Goal: Transaction & Acquisition: Purchase product/service

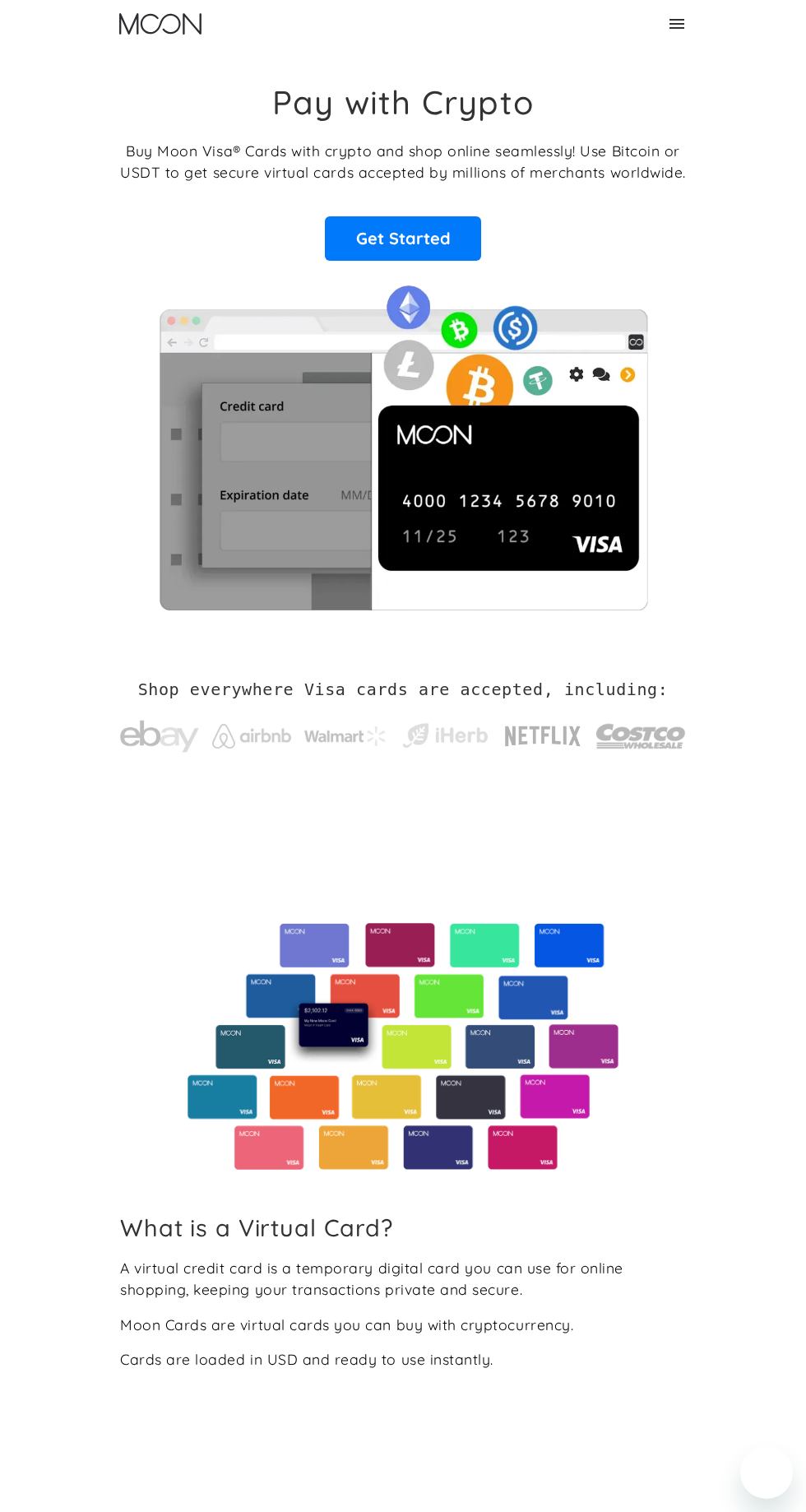
click at [671, 33] on icon at bounding box center [676, 24] width 19 height 19
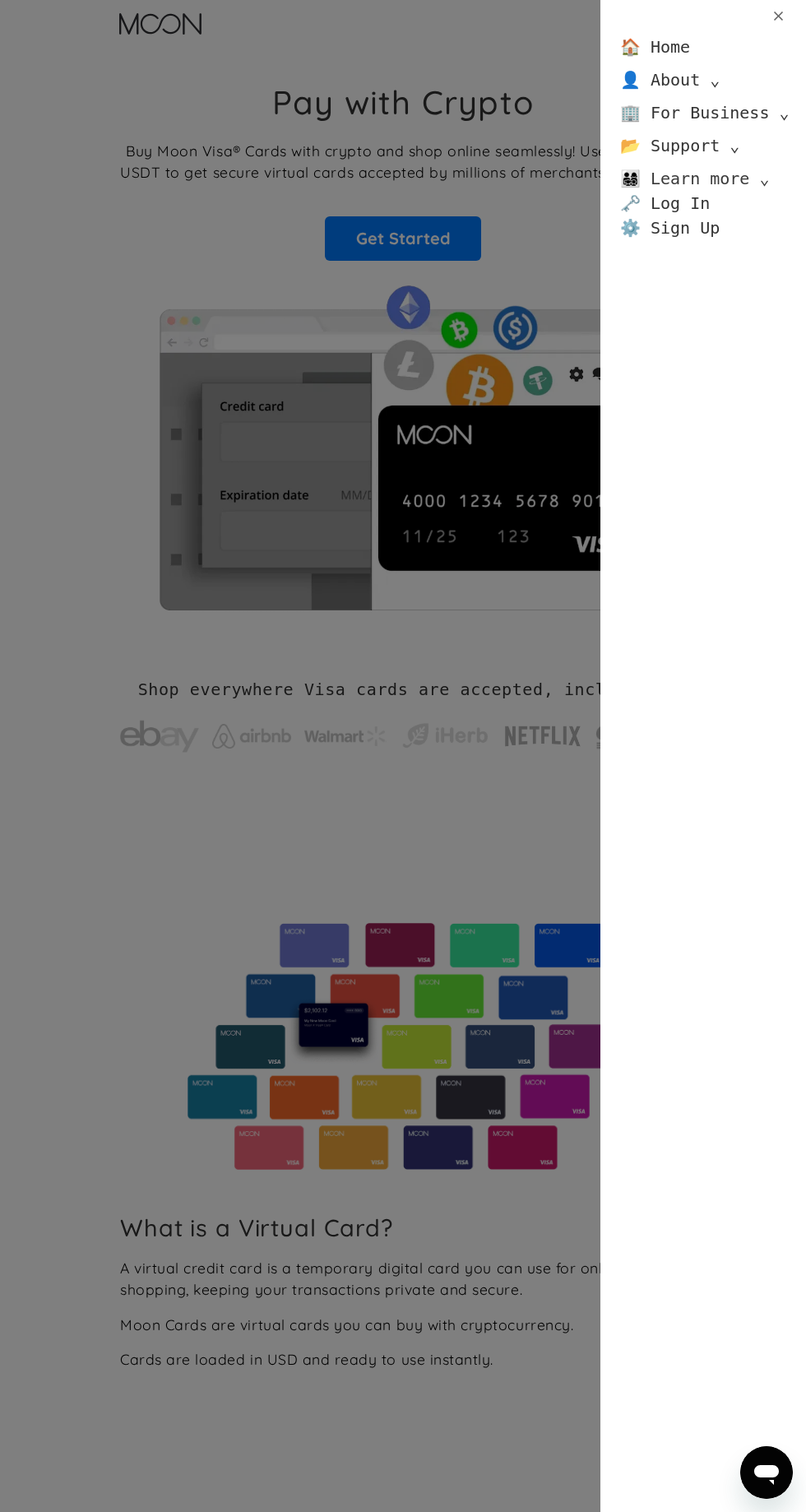
click at [707, 179] on div "👨‍👩‍👧‍👦 Learn more ⌄" at bounding box center [695, 178] width 149 height 24
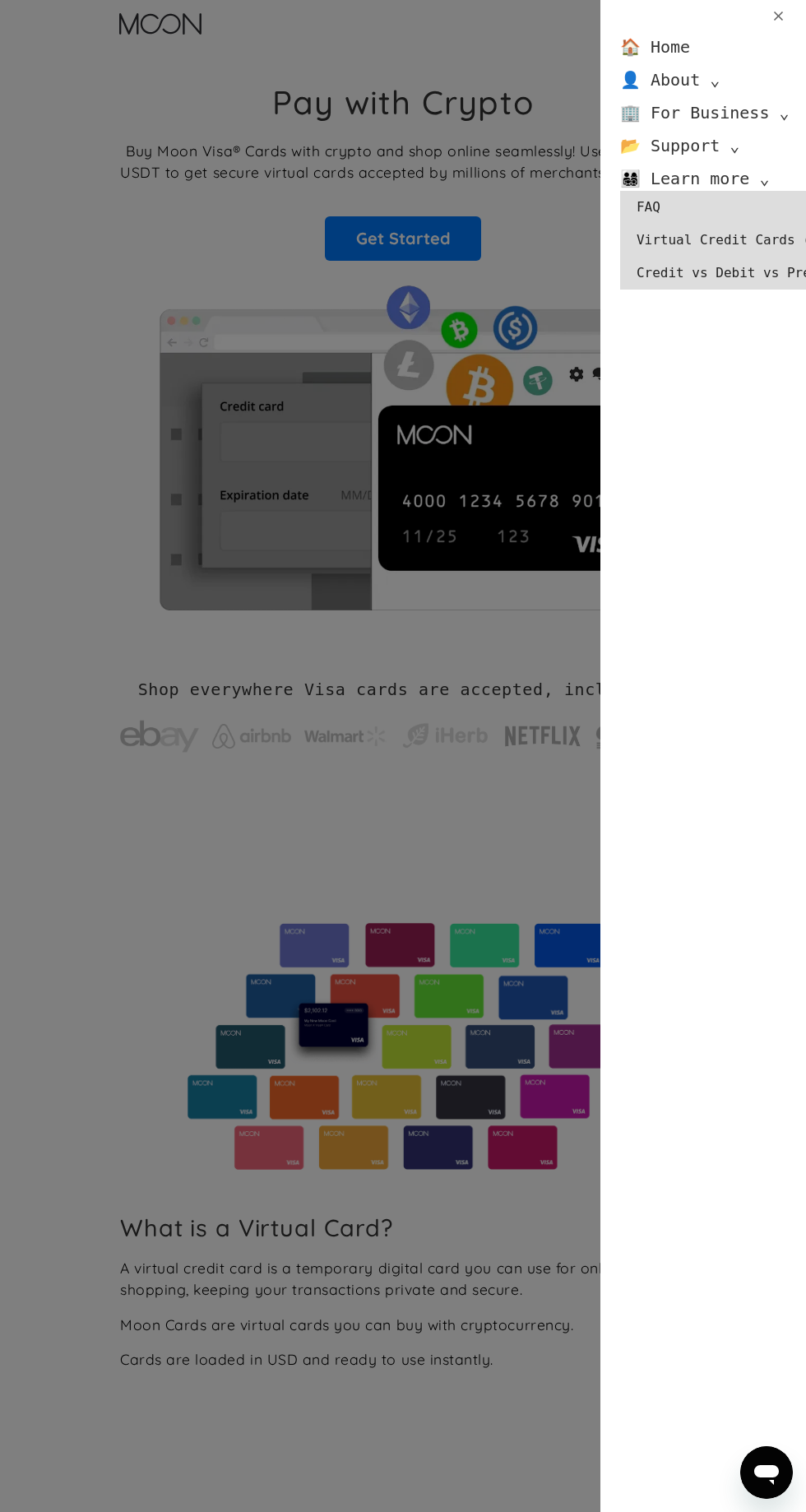
click at [636, 442] on div "🏠 Home 👤 About ⌄ About Moon Careers Founder's Letter 🏢 For Business ⌄ Business …" at bounding box center [703, 756] width 206 height 1512
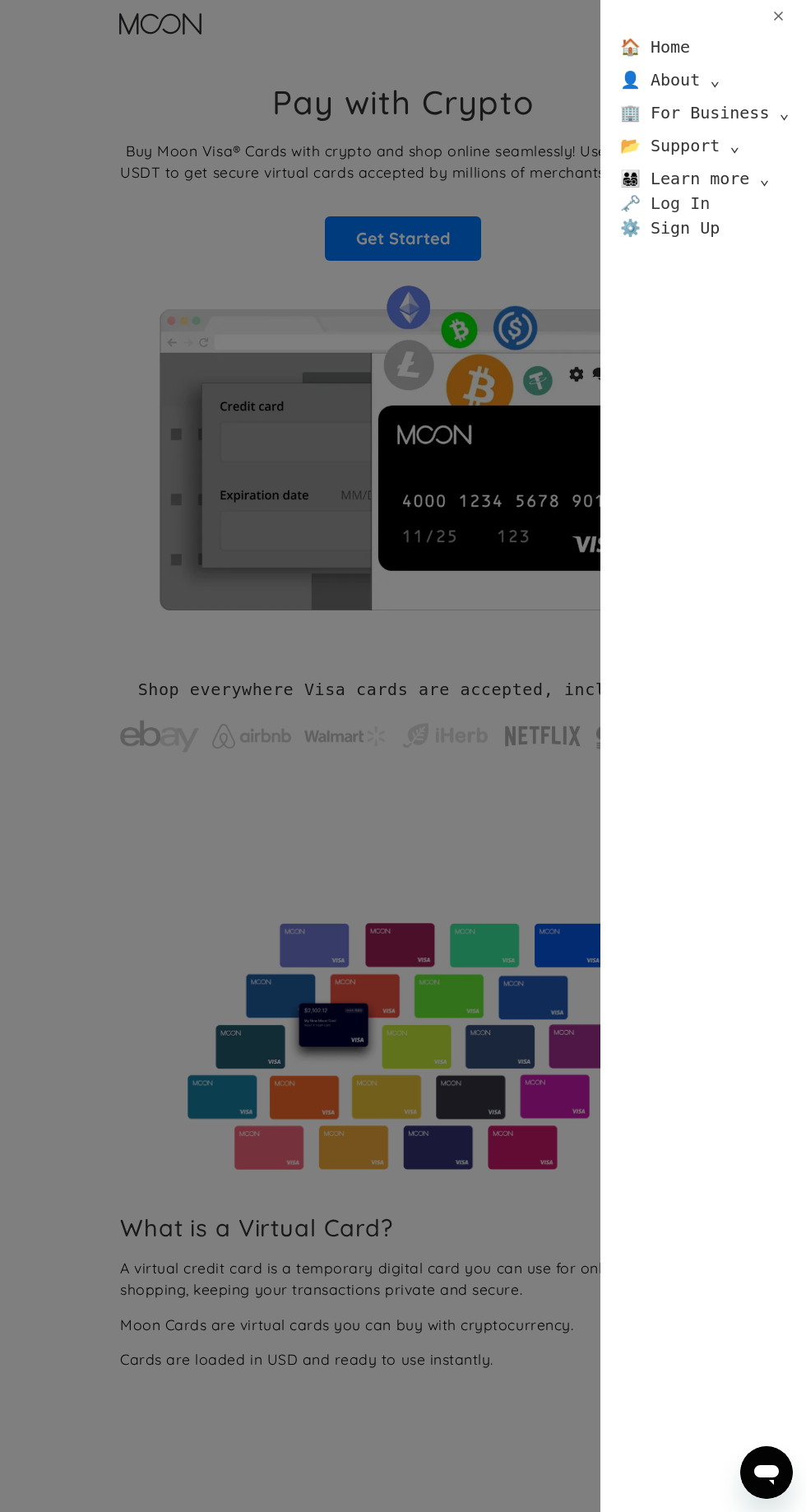
click at [691, 208] on link "🗝️ Log In" at bounding box center [665, 203] width 89 height 24
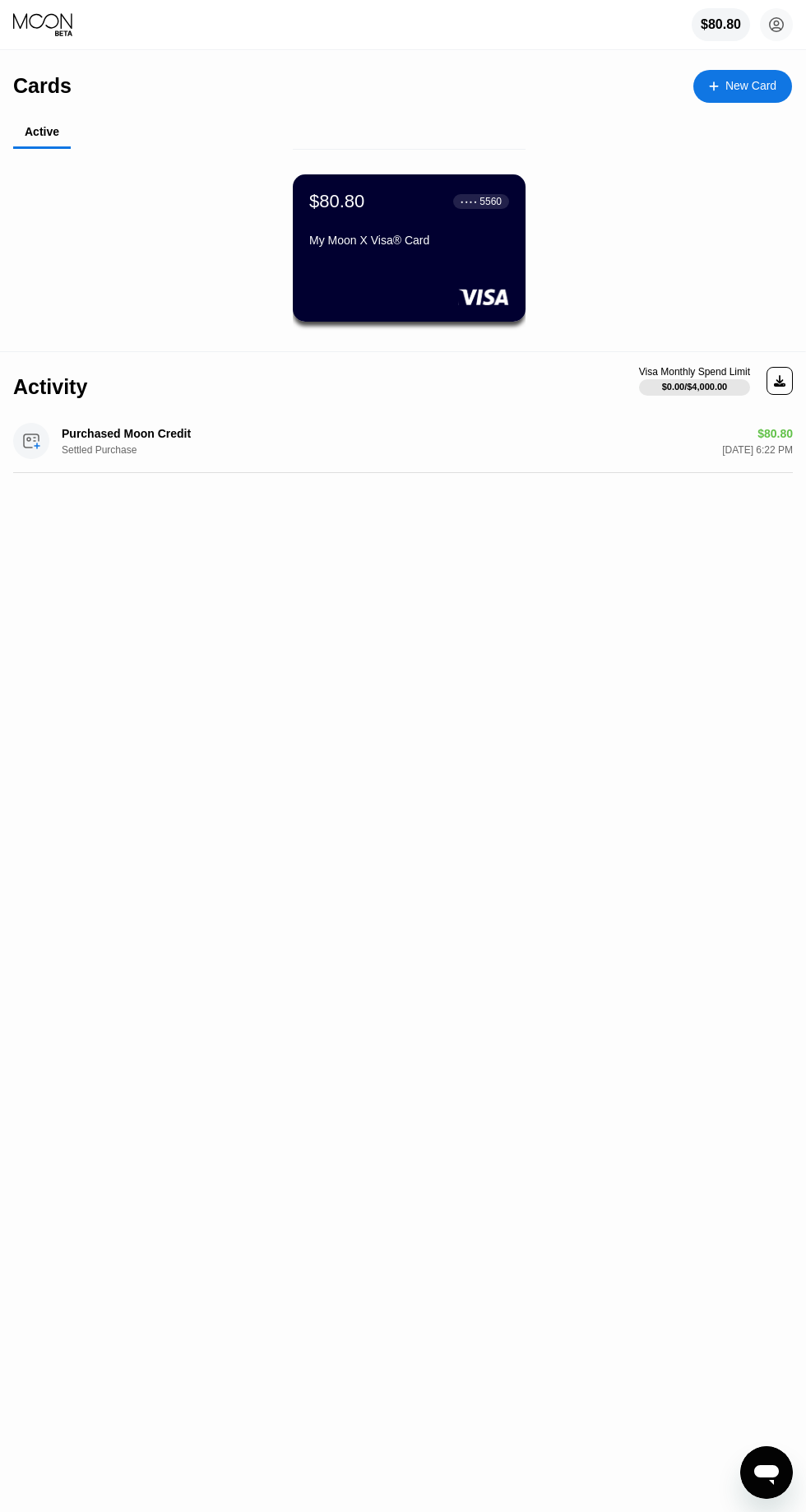
click at [775, 25] on icon at bounding box center [776, 24] width 9 height 9
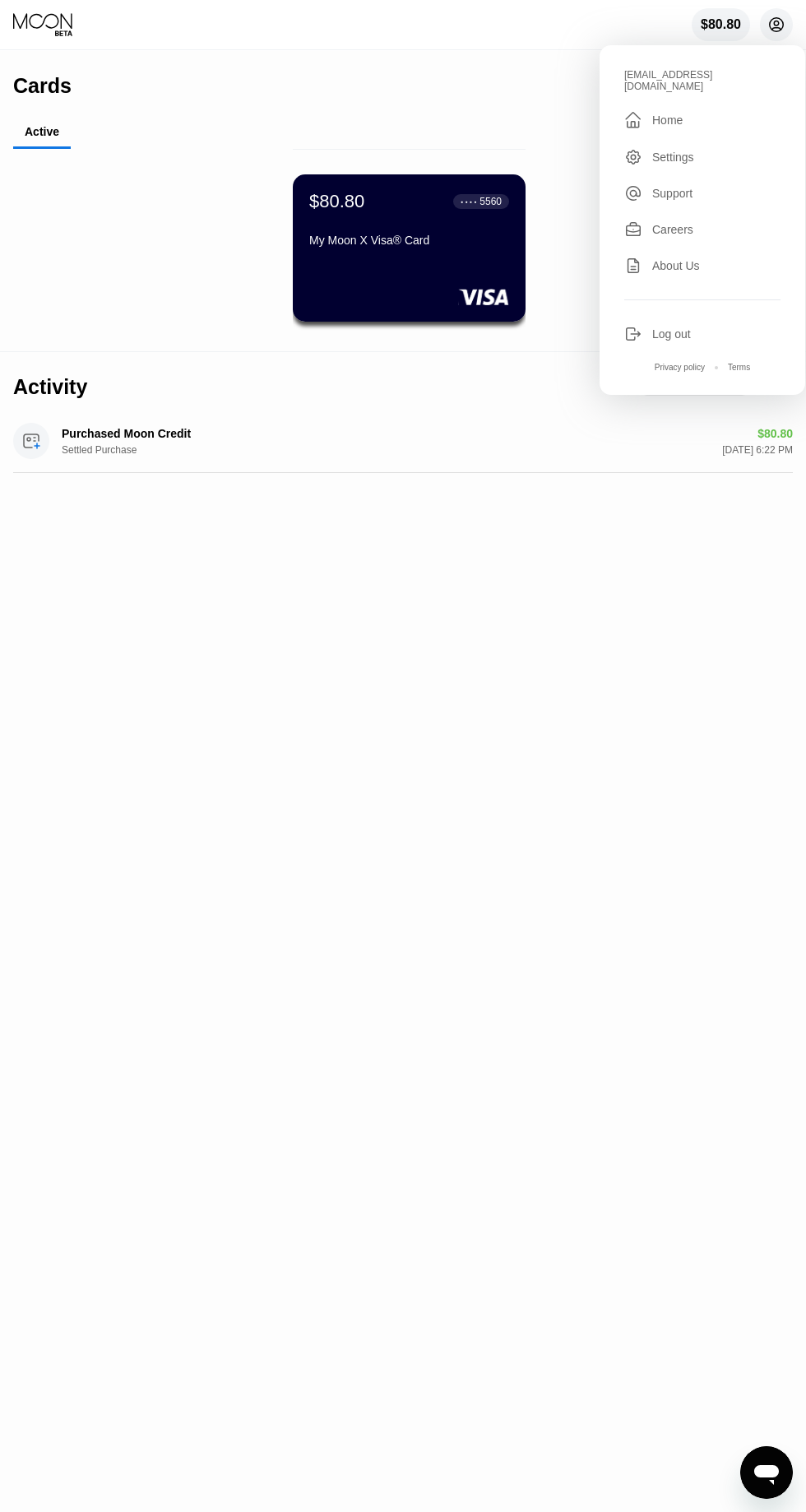
click at [437, 694] on div "Cards New Card Active $80.80 ● ● ● ● 5560 My Moon X Visa® Card Activity Visa Mo…" at bounding box center [403, 781] width 806 height 1461
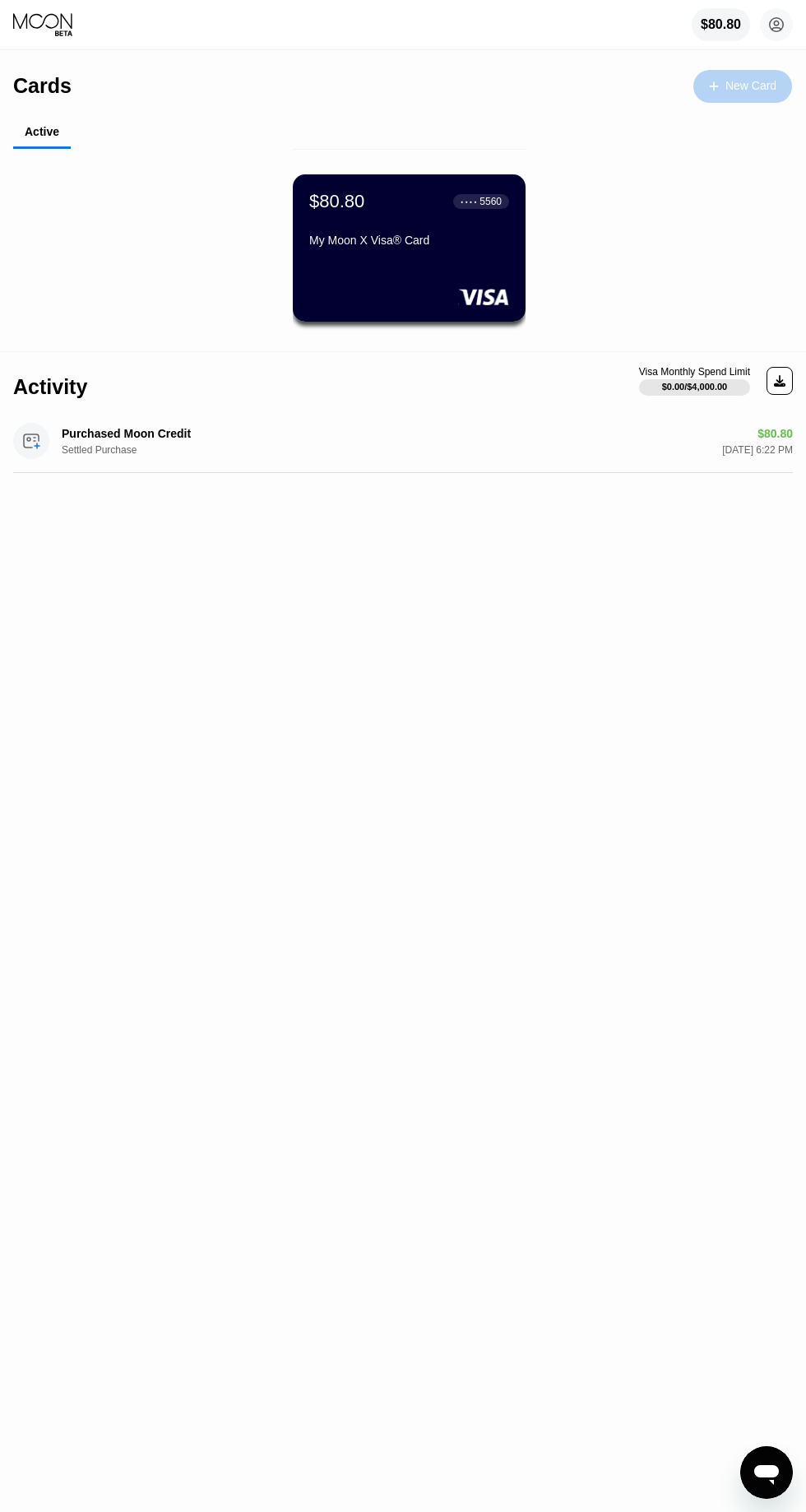
click at [750, 85] on div "New Card" at bounding box center [751, 86] width 51 height 14
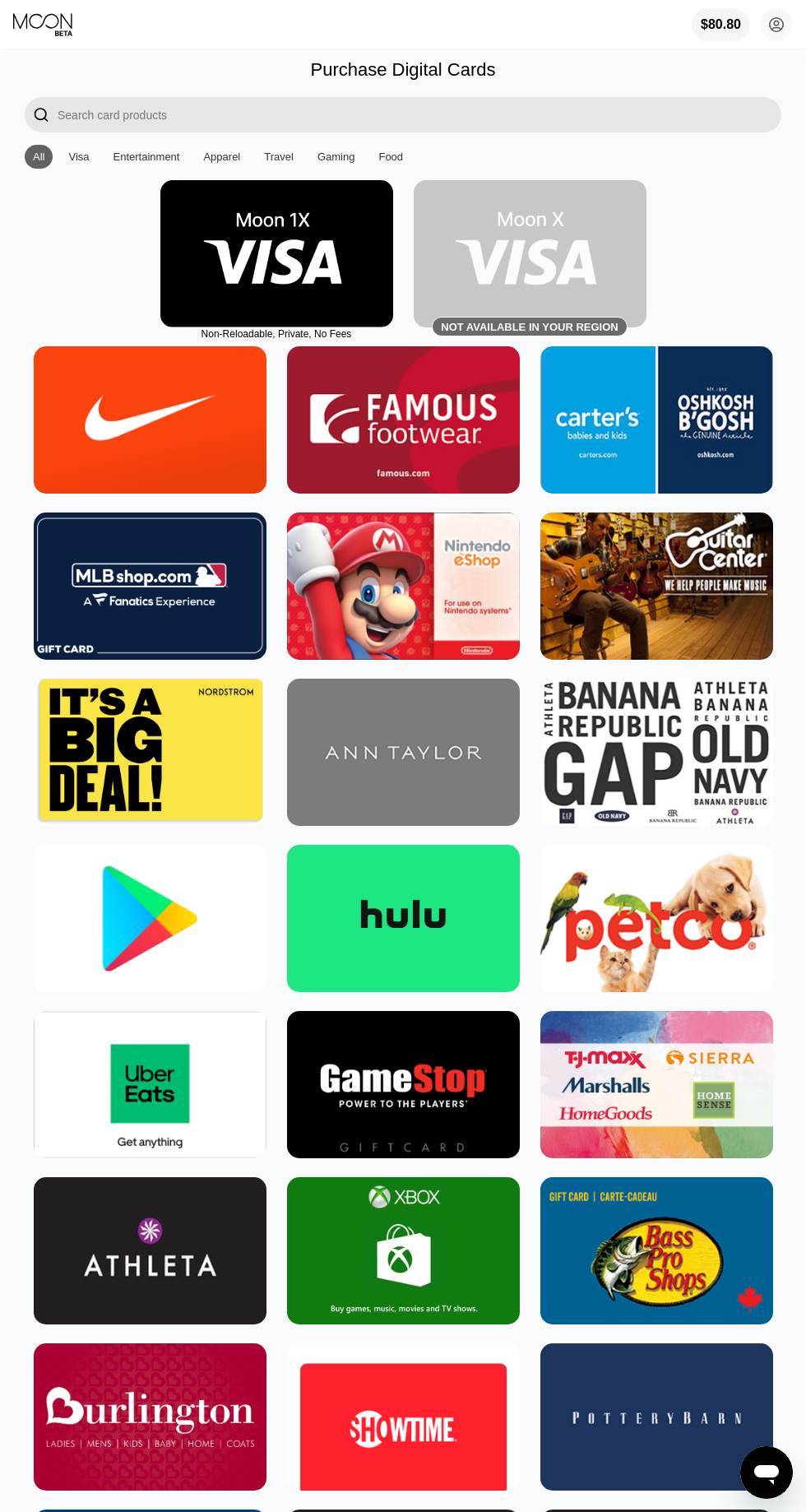
click at [69, 155] on div "Visa" at bounding box center [78, 156] width 20 height 13
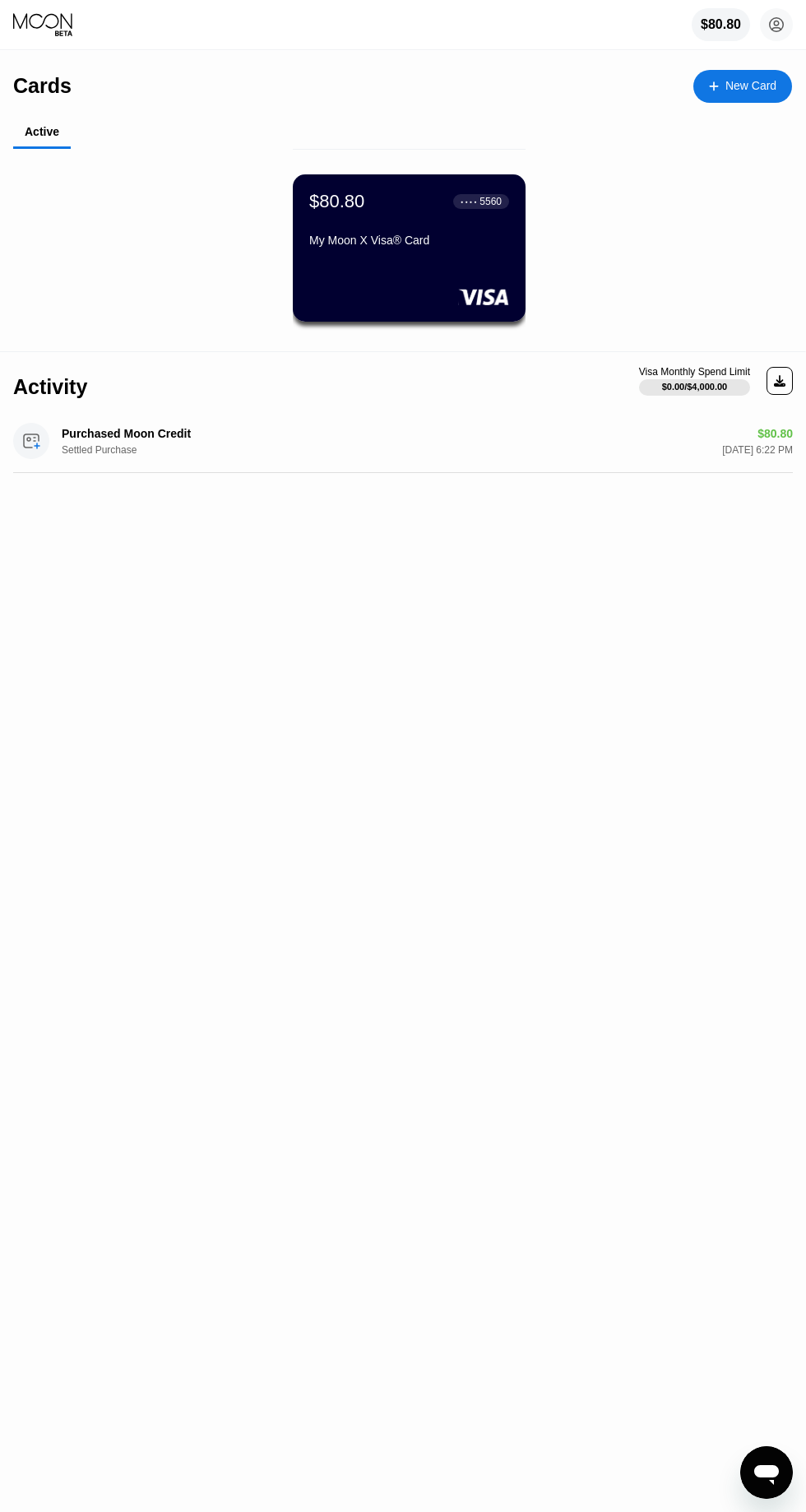
click at [415, 222] on div "$80.80 ● ● ● ● 5560 My Moon X Visa® Card" at bounding box center [408, 222] width 200 height 62
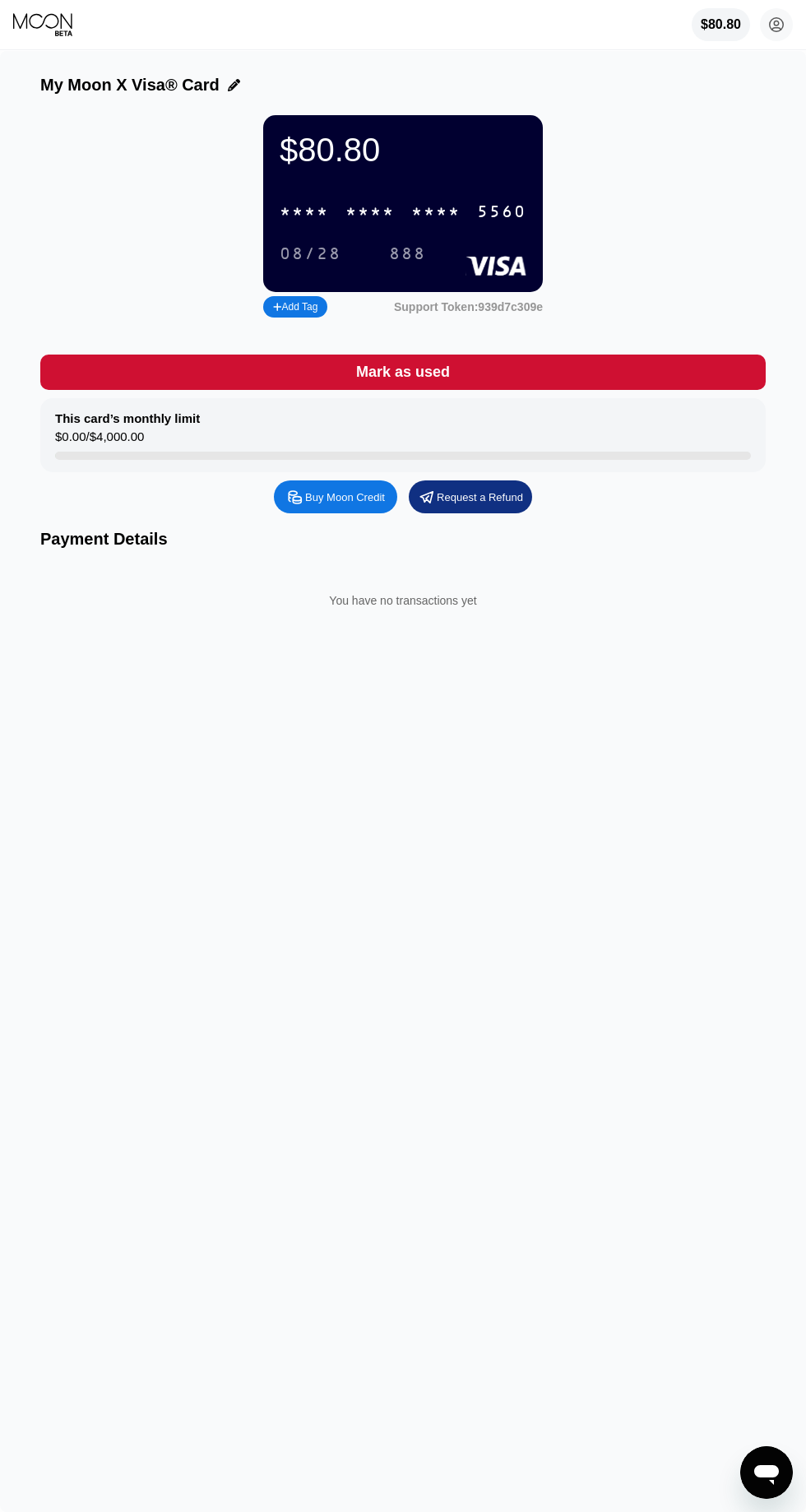
click at [419, 212] on div "* * * *" at bounding box center [435, 213] width 49 height 19
click at [471, 204] on div "[CREDIT_CARD_NUMBER]" at bounding box center [403, 212] width 267 height 34
click at [776, 24] on circle at bounding box center [776, 24] width 33 height 33
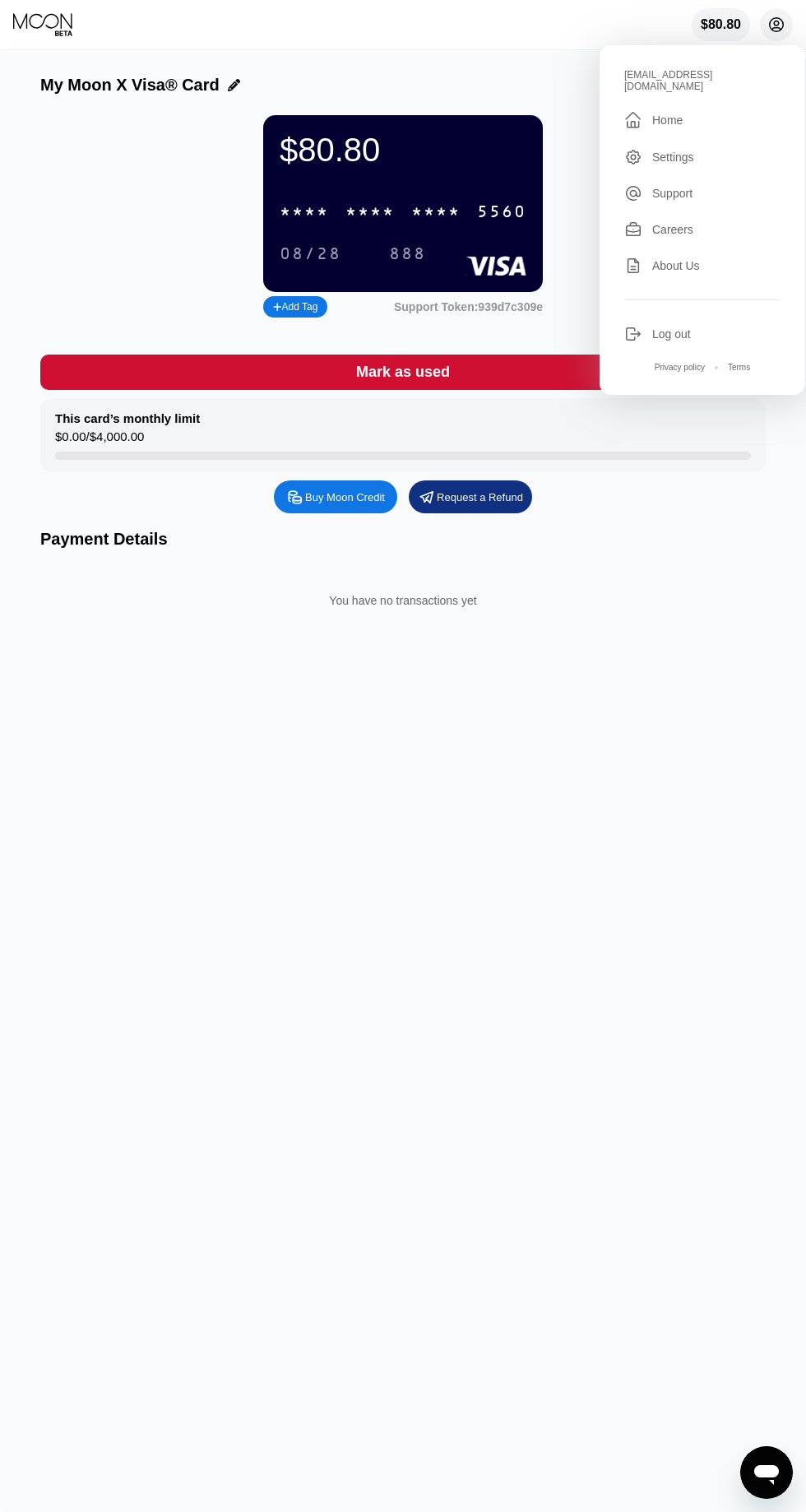
click at [684, 111] on div " Home" at bounding box center [702, 120] width 156 height 19
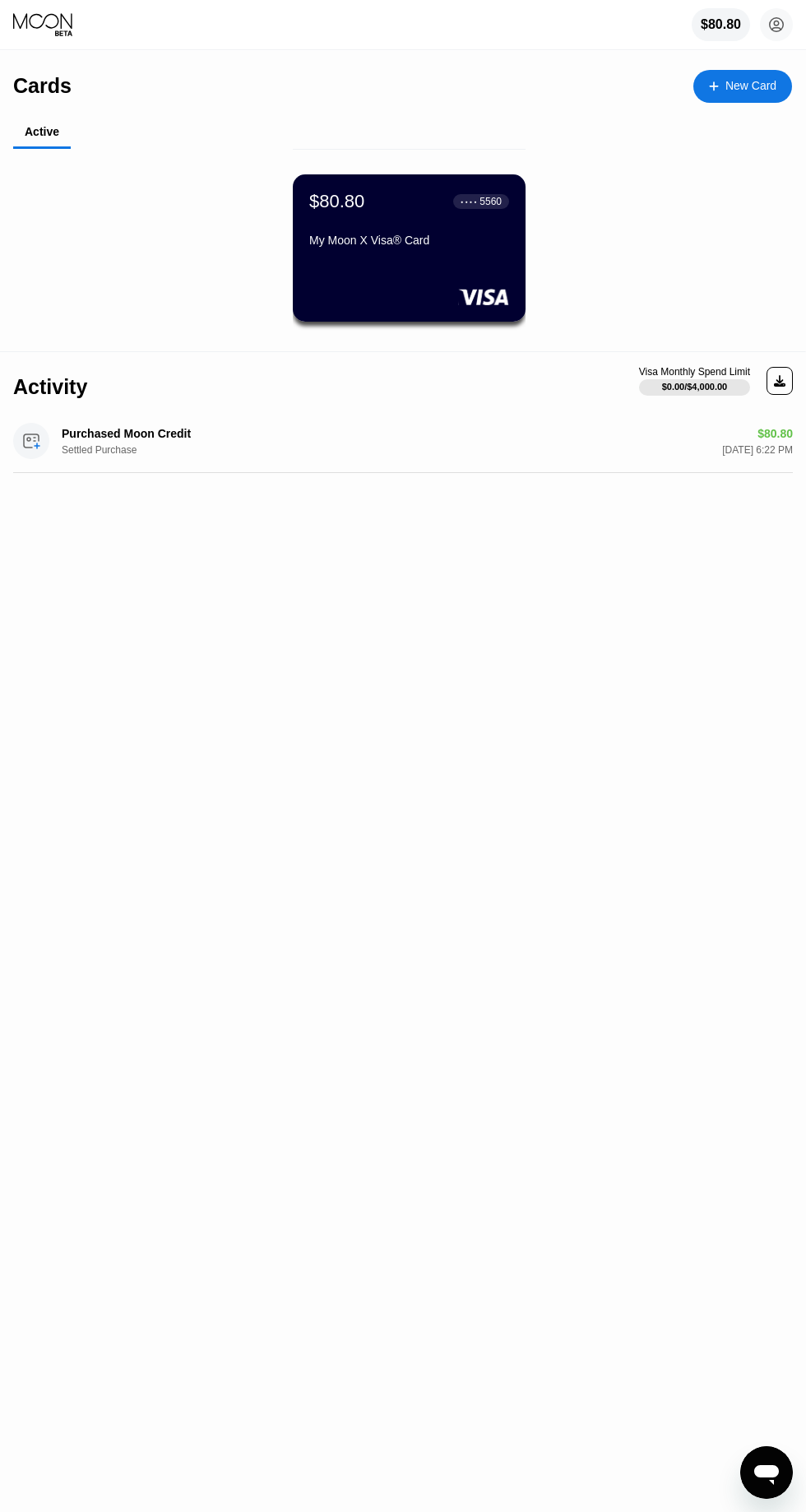
click at [787, 95] on div "New Card" at bounding box center [743, 86] width 99 height 33
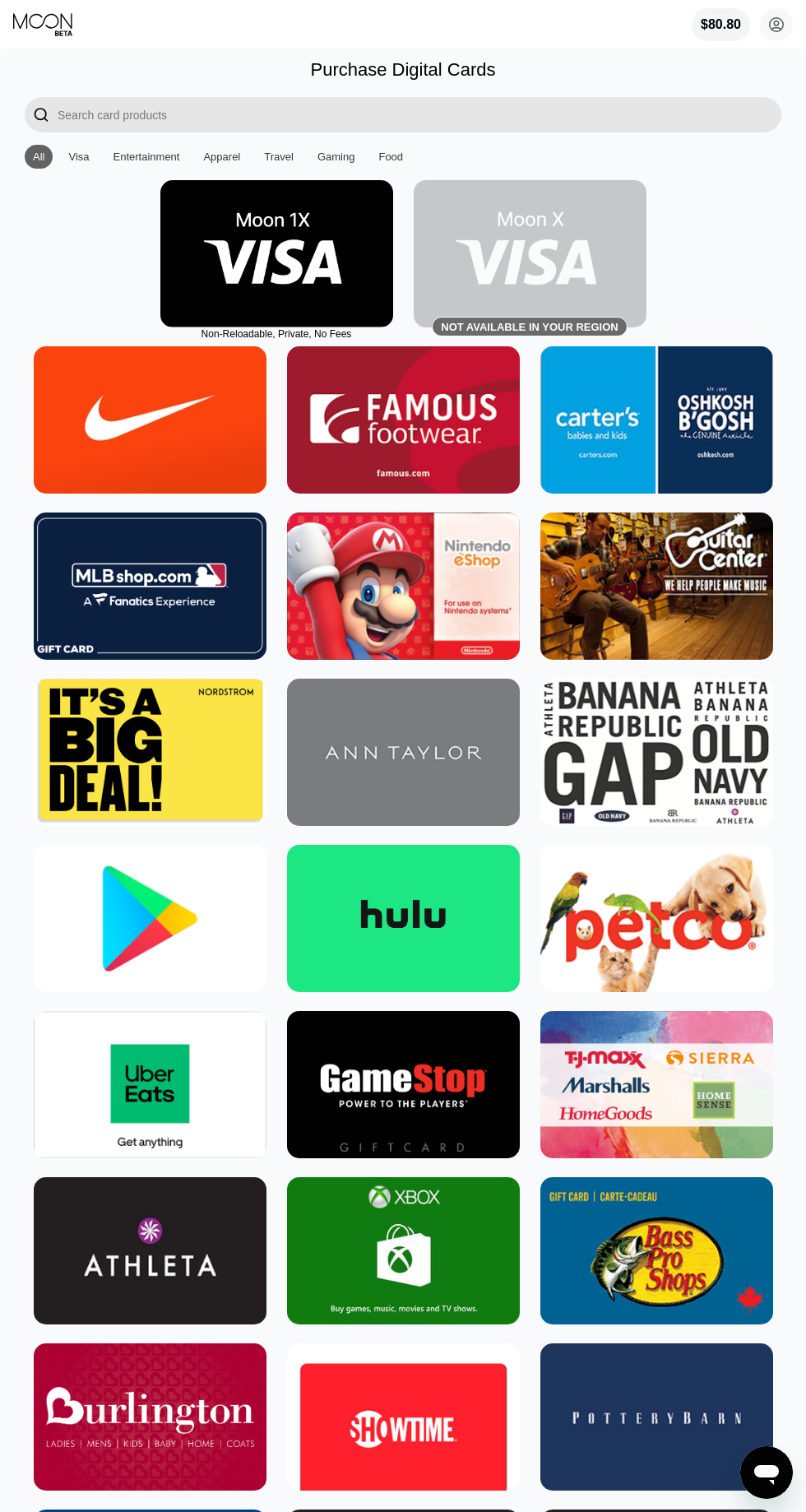
click at [308, 245] on img at bounding box center [277, 253] width 233 height 147
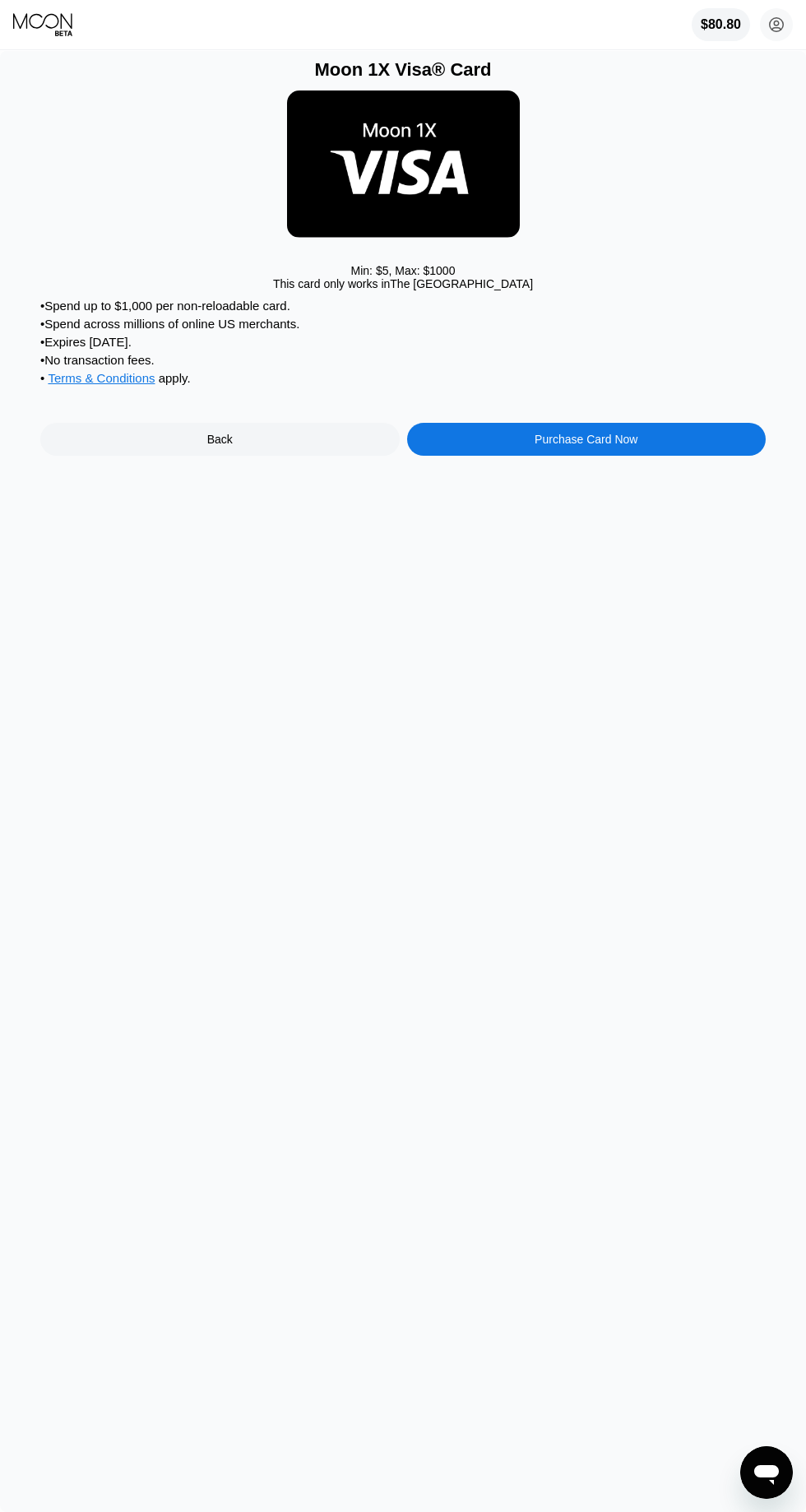
click at [567, 318] on div "• Spend across millions of online US merchants." at bounding box center [403, 323] width 726 height 14
click at [661, 443] on div "Purchase Card Now" at bounding box center [587, 439] width 360 height 33
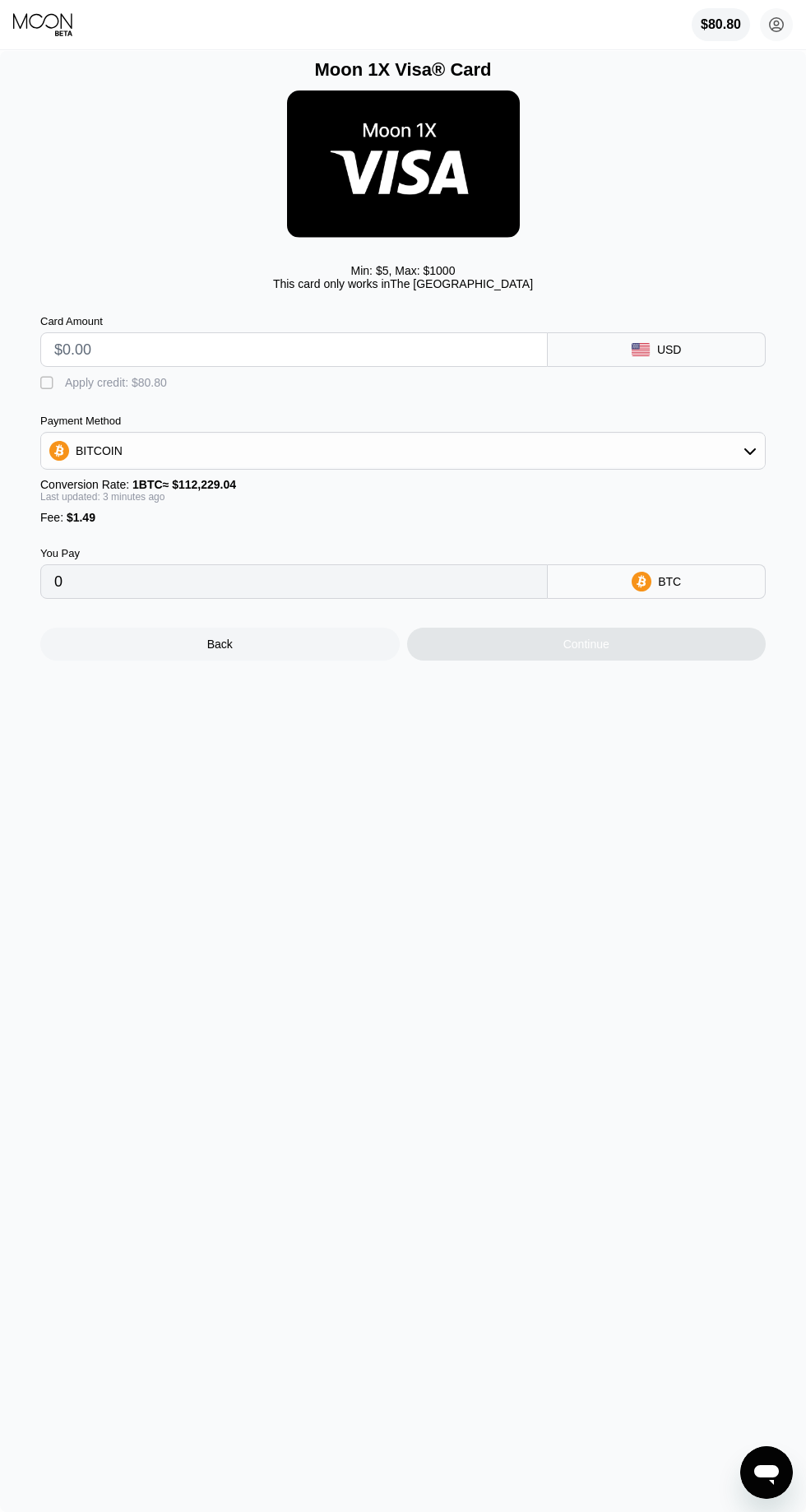
click at [750, 451] on icon at bounding box center [750, 451] width 14 height 14
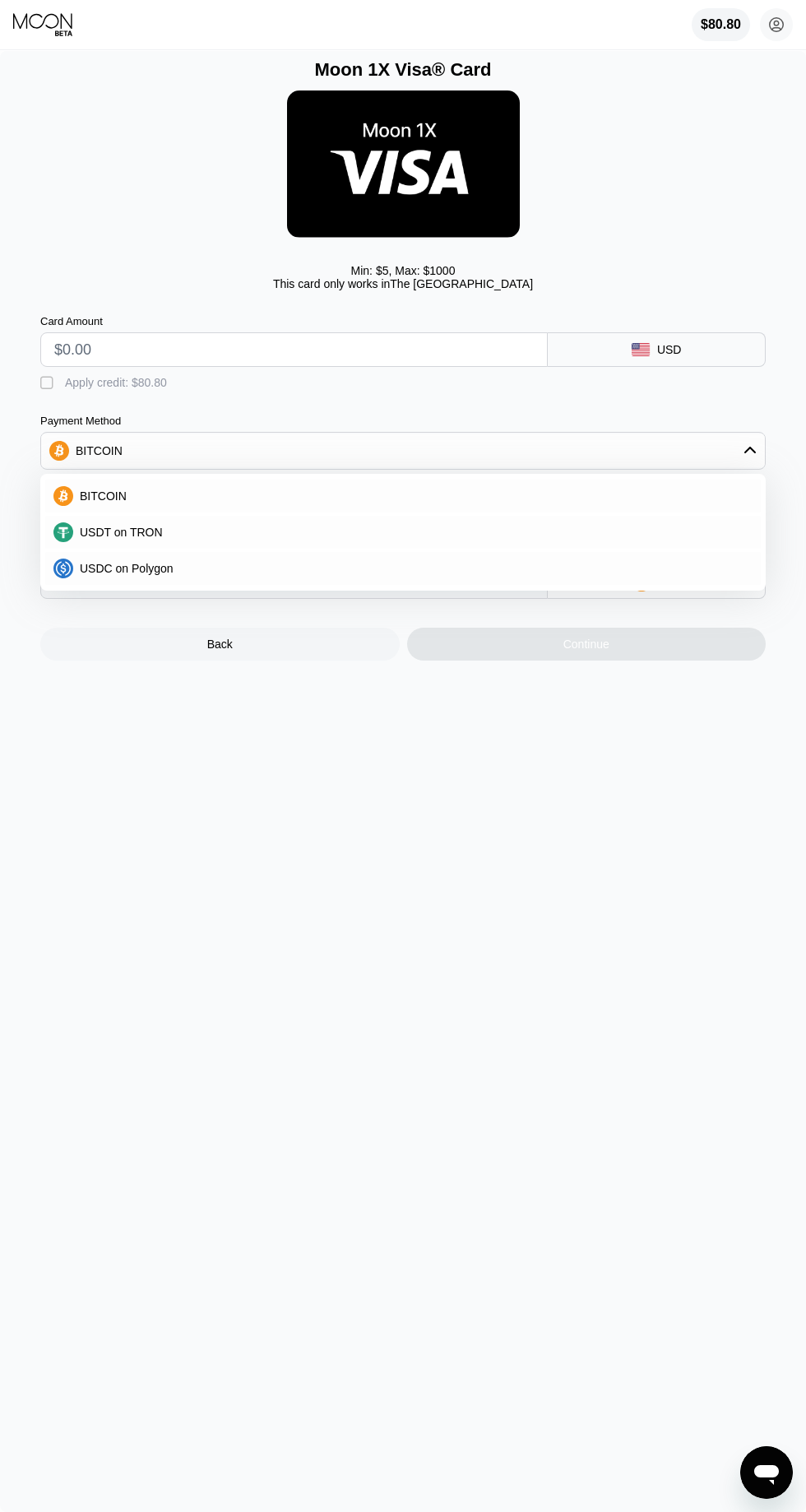
click at [430, 787] on div "Moon 1X Visa® Card Min: $ 5 , Max: $ 1000 This card only works in The United St…" at bounding box center [403, 781] width 806 height 1461
click at [319, 347] on input "text" at bounding box center [294, 350] width 479 height 33
click at [717, 458] on div "BITCOIN" at bounding box center [403, 451] width 724 height 33
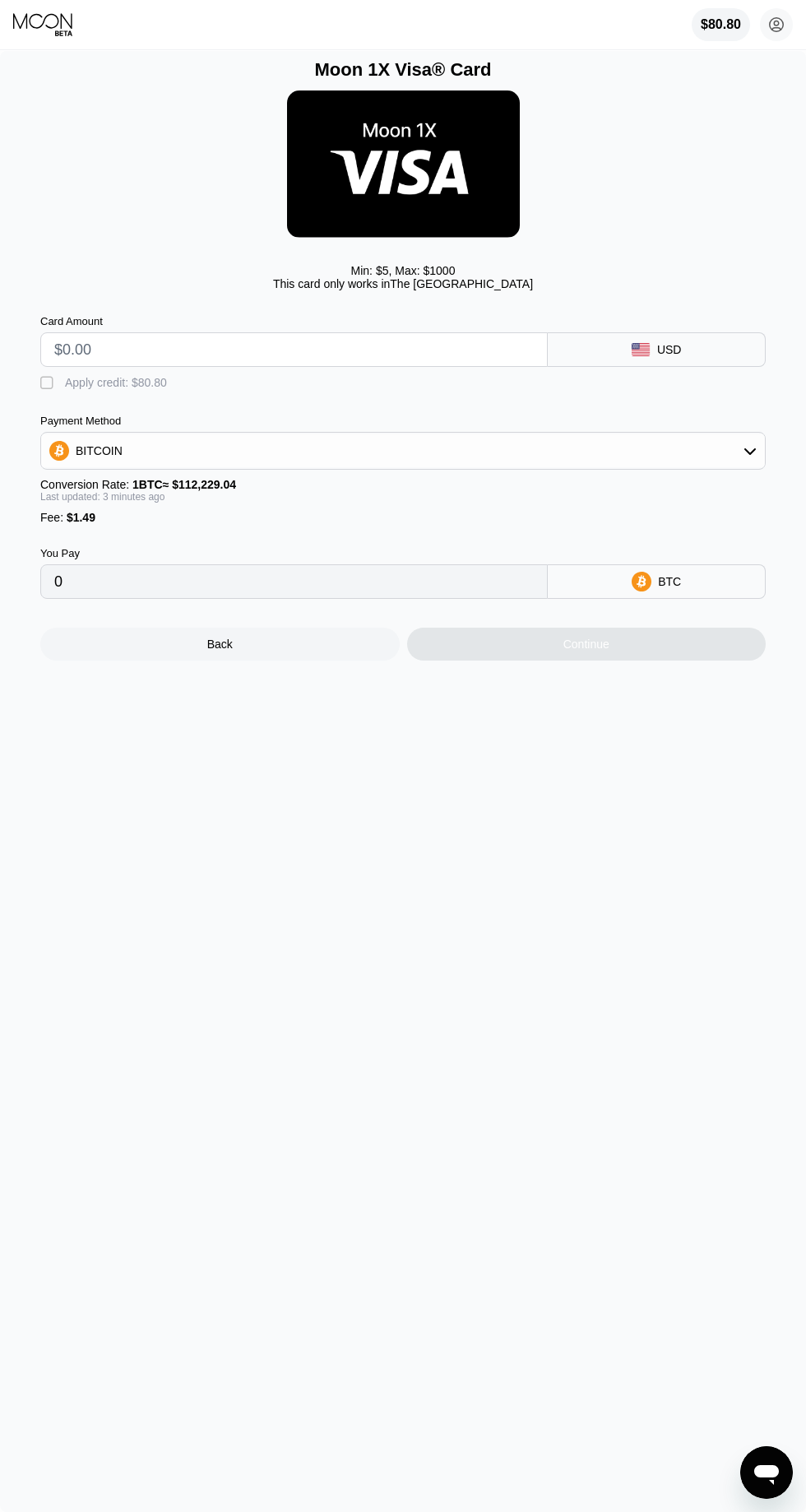
click at [400, 357] on input "text" at bounding box center [294, 350] width 479 height 33
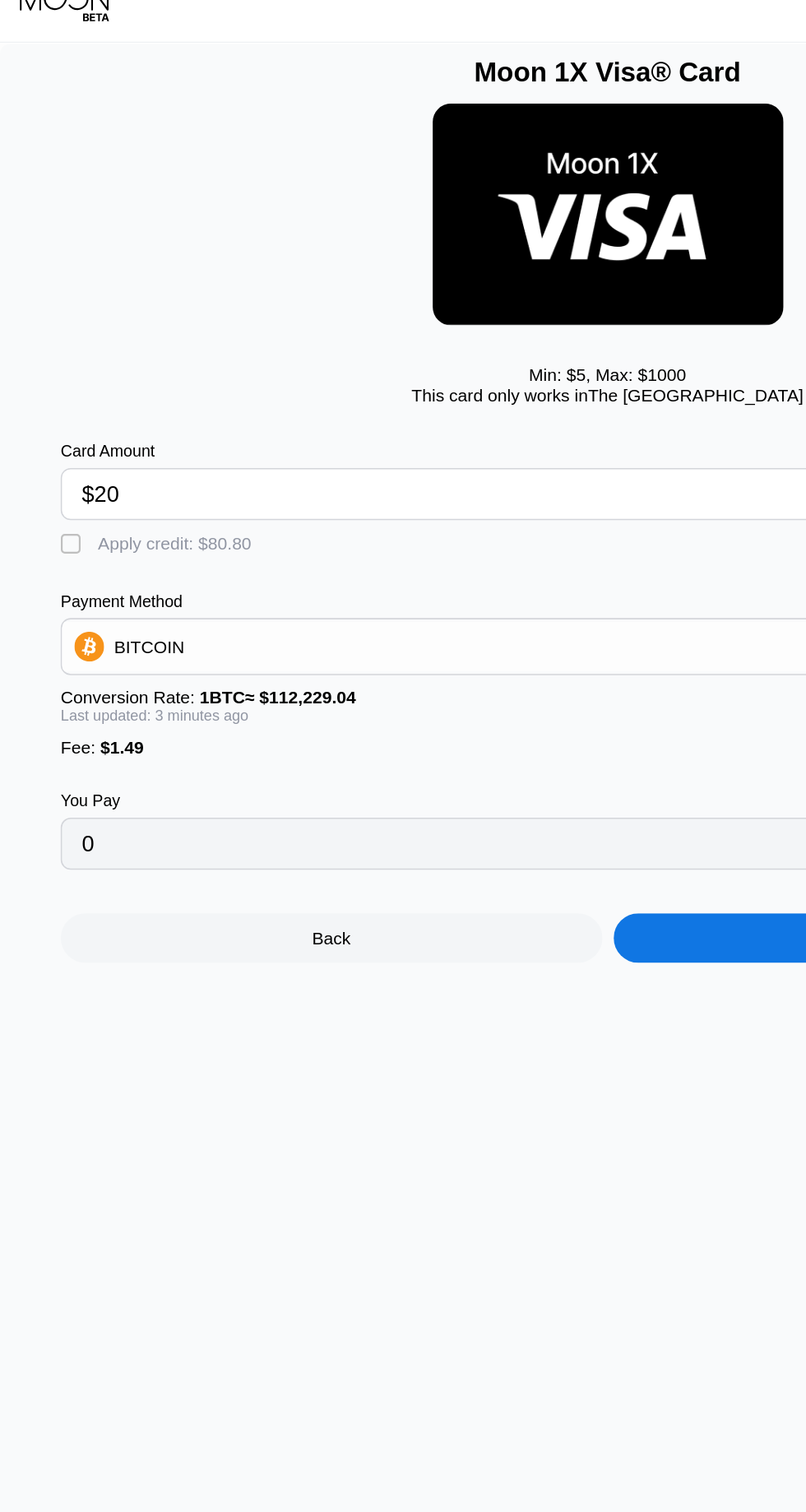
type input "$200"
click at [174, 346] on input "$200" at bounding box center [294, 350] width 479 height 33
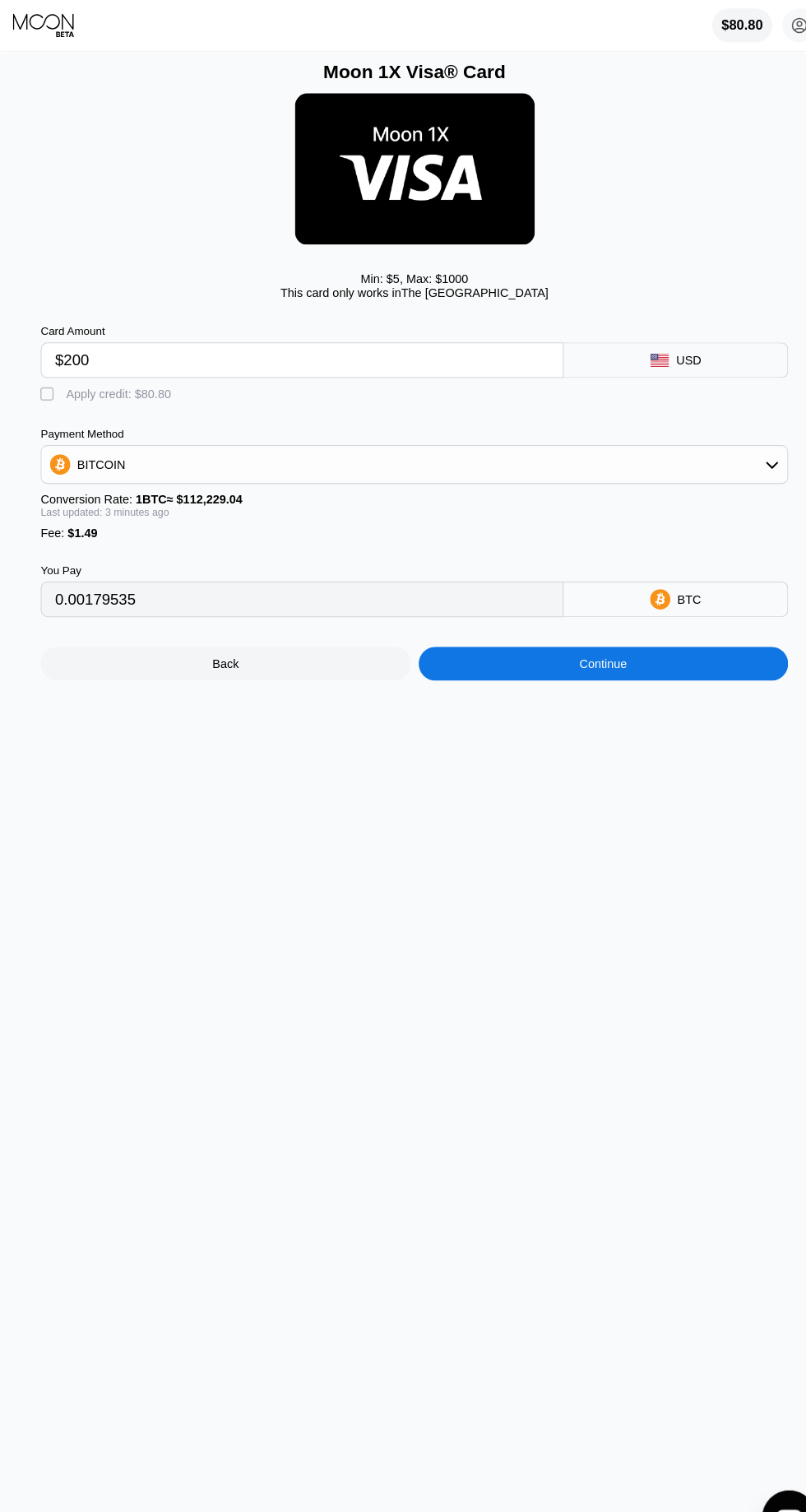
type input "0.00179660"
type input "$200"
type input "0.00179790"
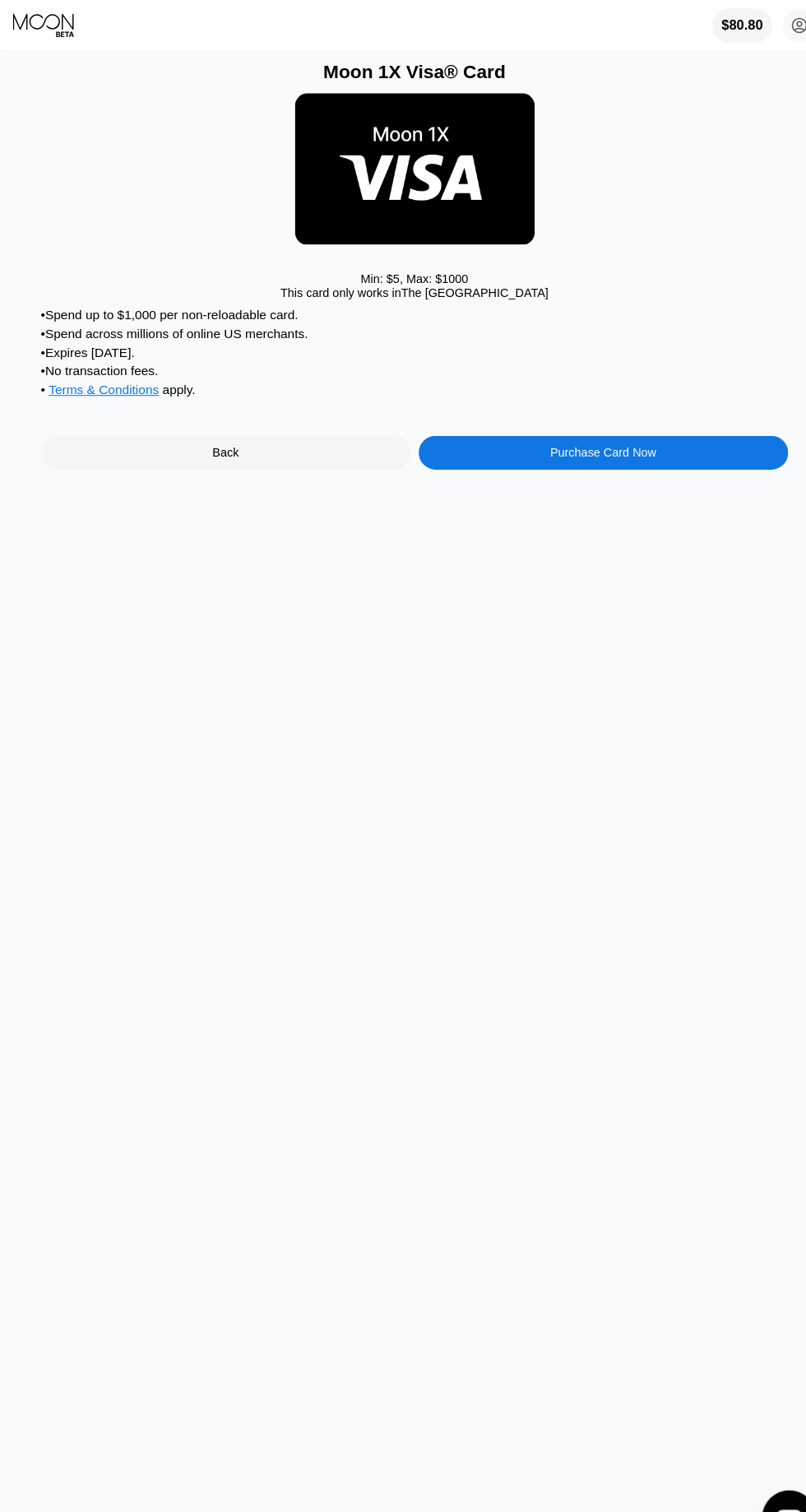
click at [679, 455] on div "Purchase Card Now" at bounding box center [587, 439] width 360 height 33
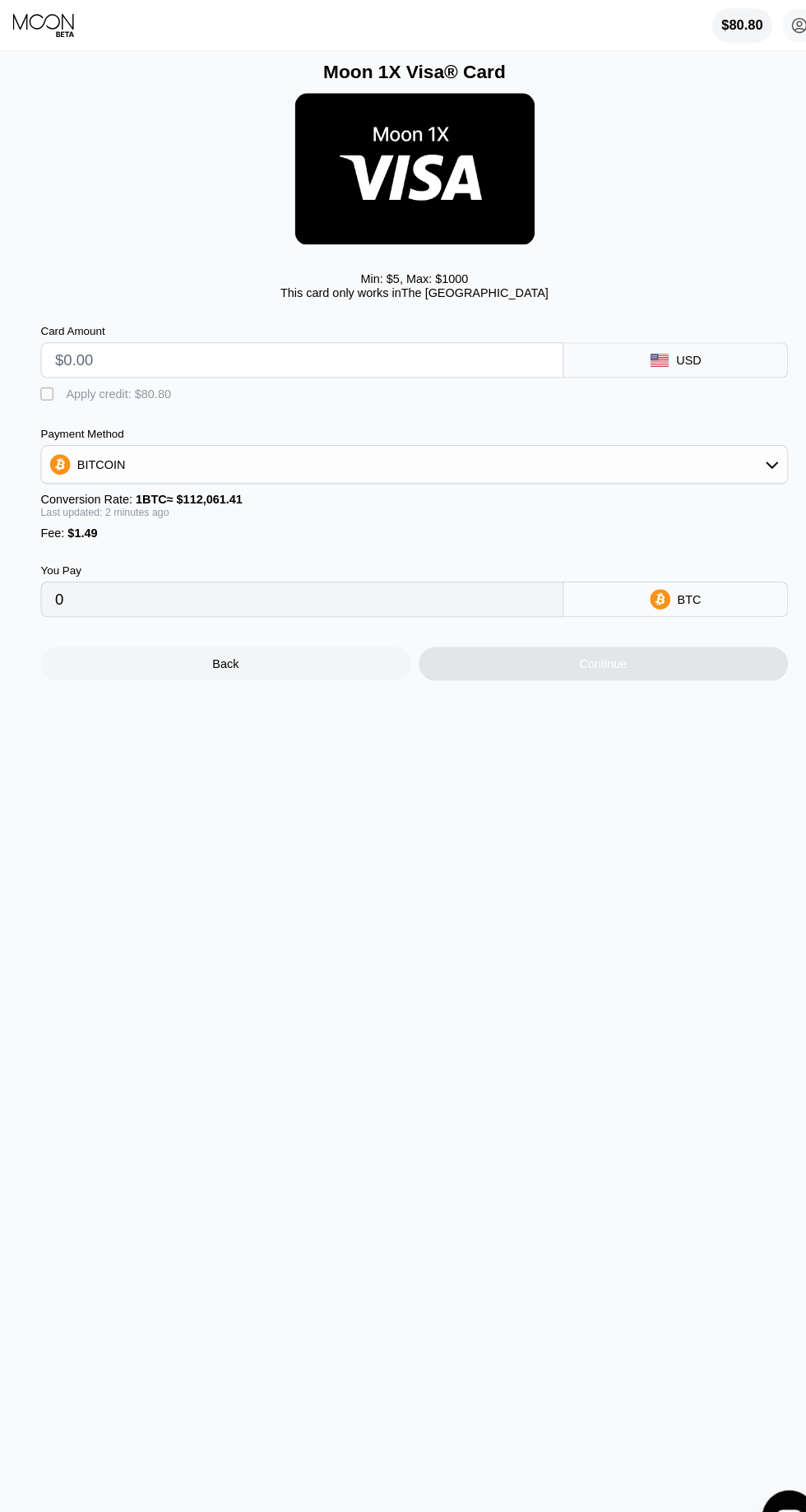
click at [380, 355] on input "text" at bounding box center [294, 350] width 479 height 33
type input "$2"
type input "0.00003115"
type input "$200"
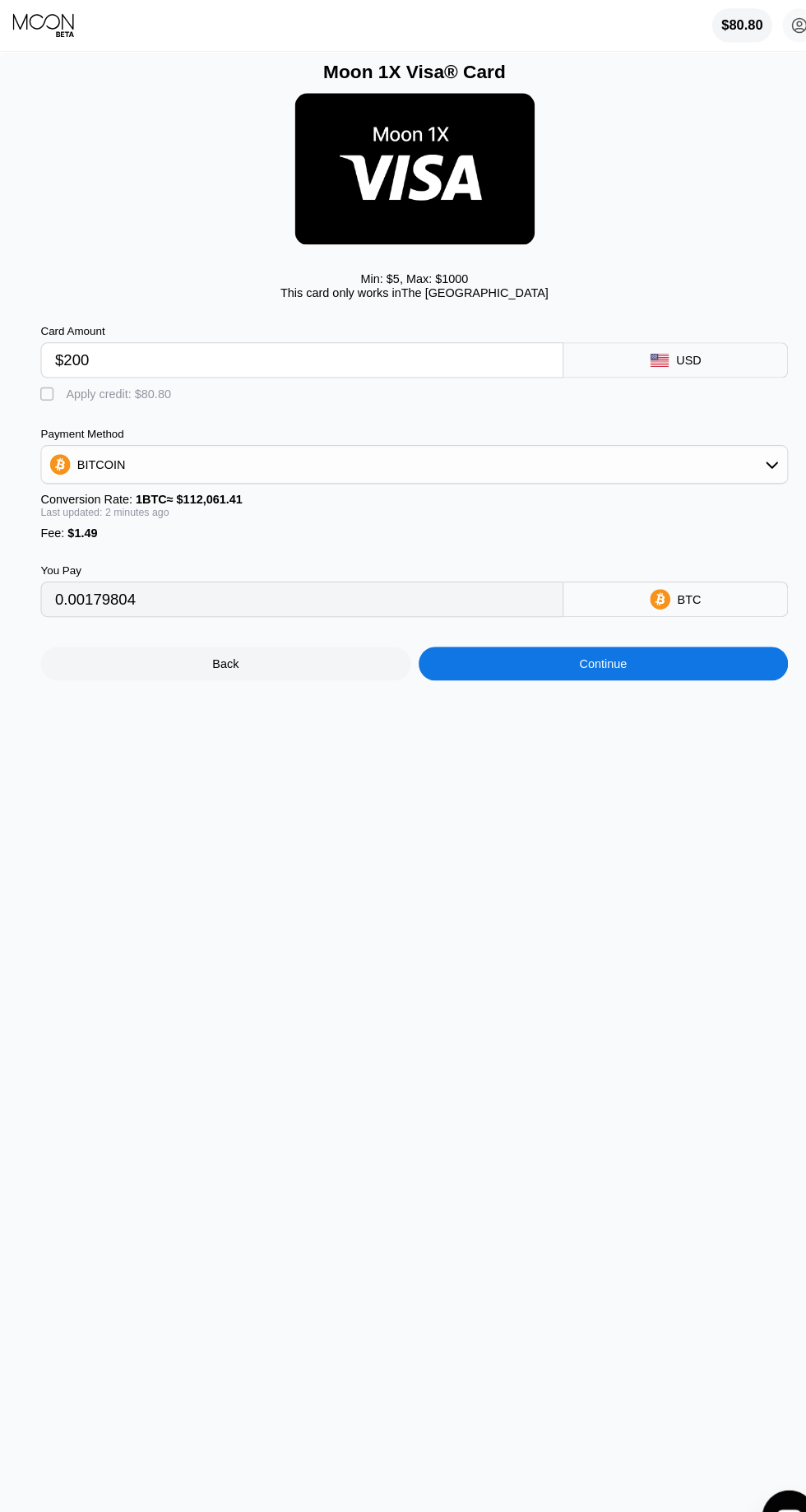
click at [554, 650] on div "Continue" at bounding box center [587, 644] width 360 height 33
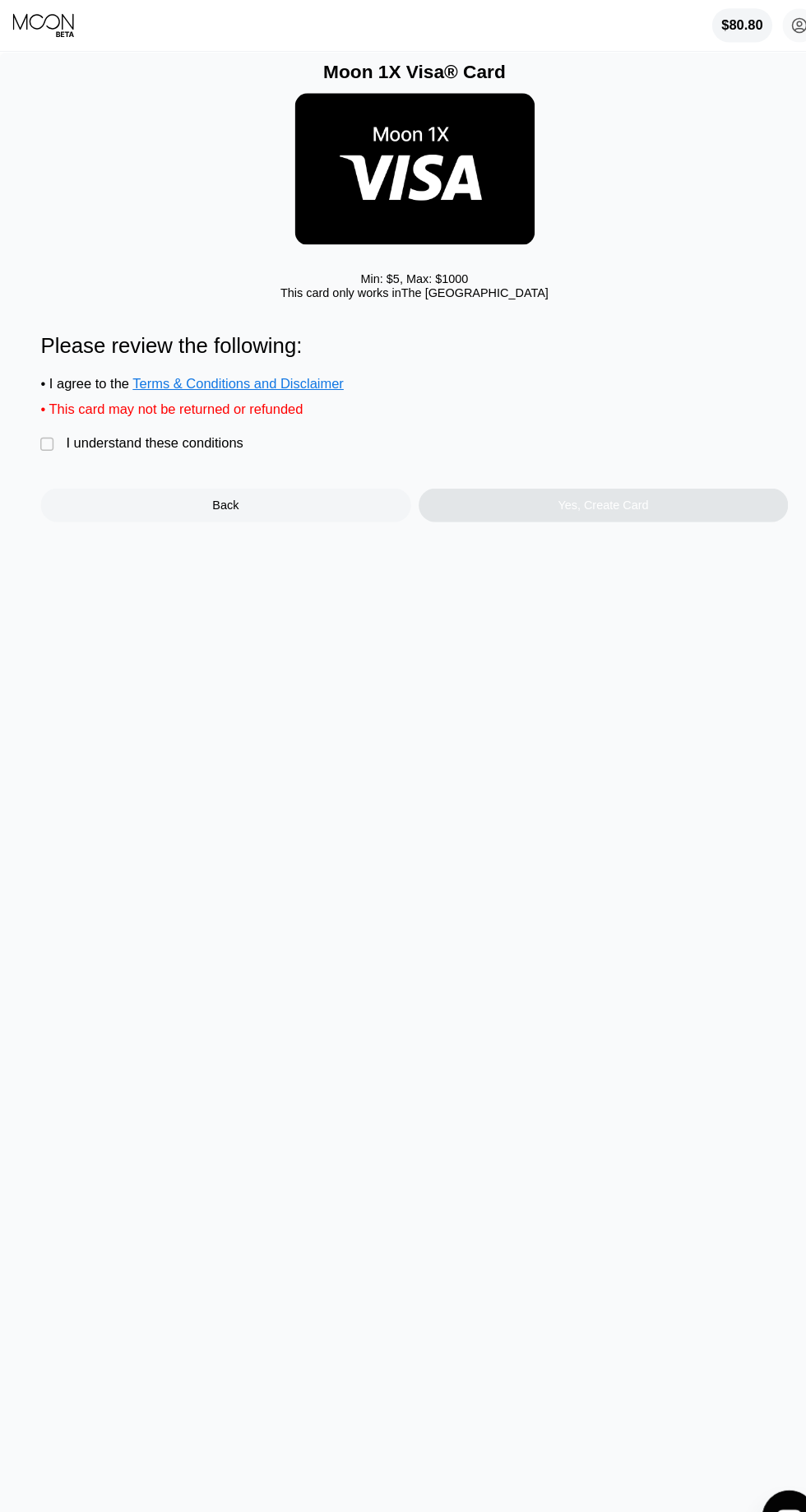
click at [135, 437] on div "I understand these conditions" at bounding box center [151, 431] width 172 height 15
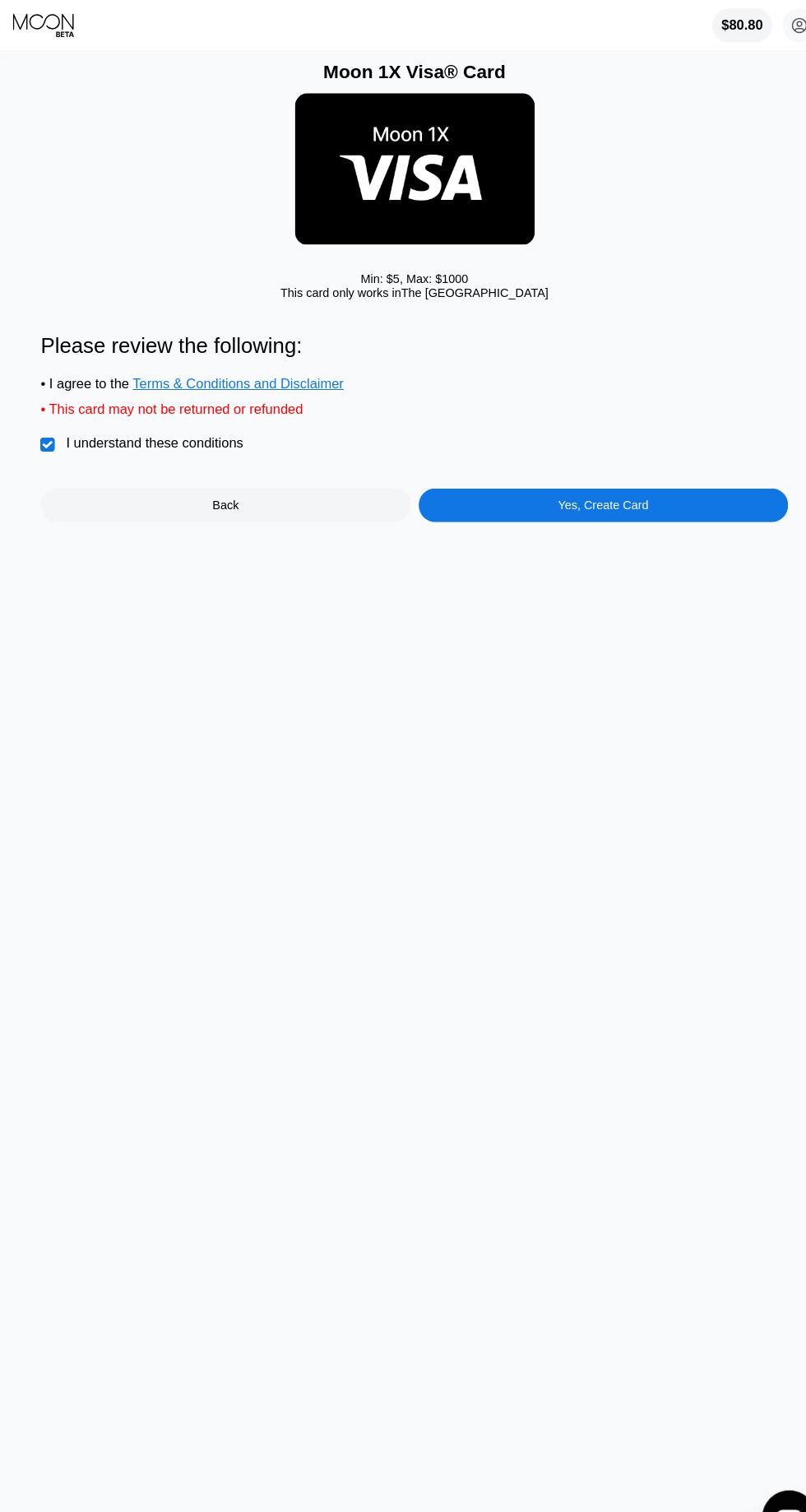
click at [635, 496] on div "Yes, Create Card" at bounding box center [587, 490] width 360 height 33
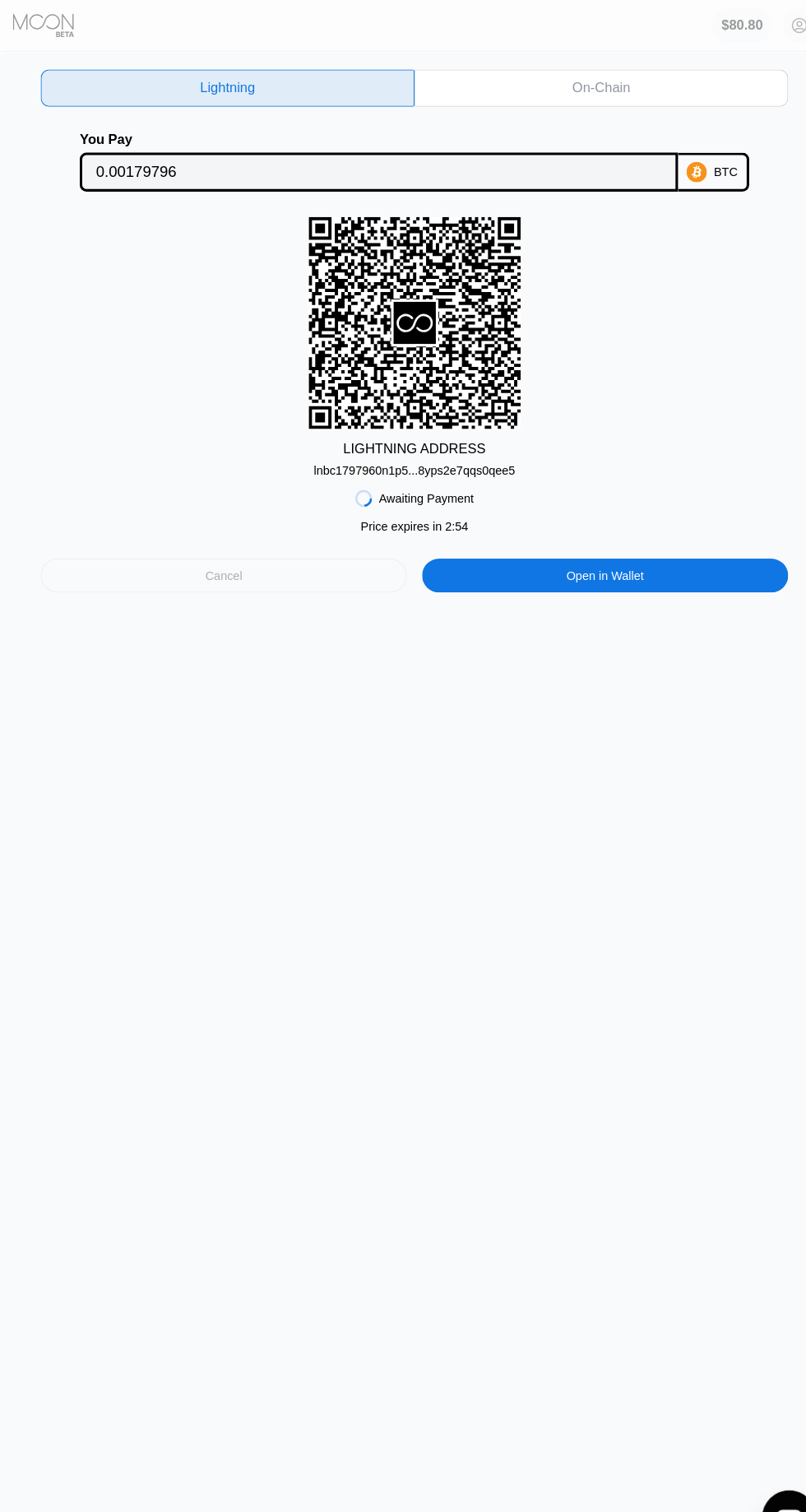
click at [221, 561] on div "Cancel" at bounding box center [218, 559] width 36 height 15
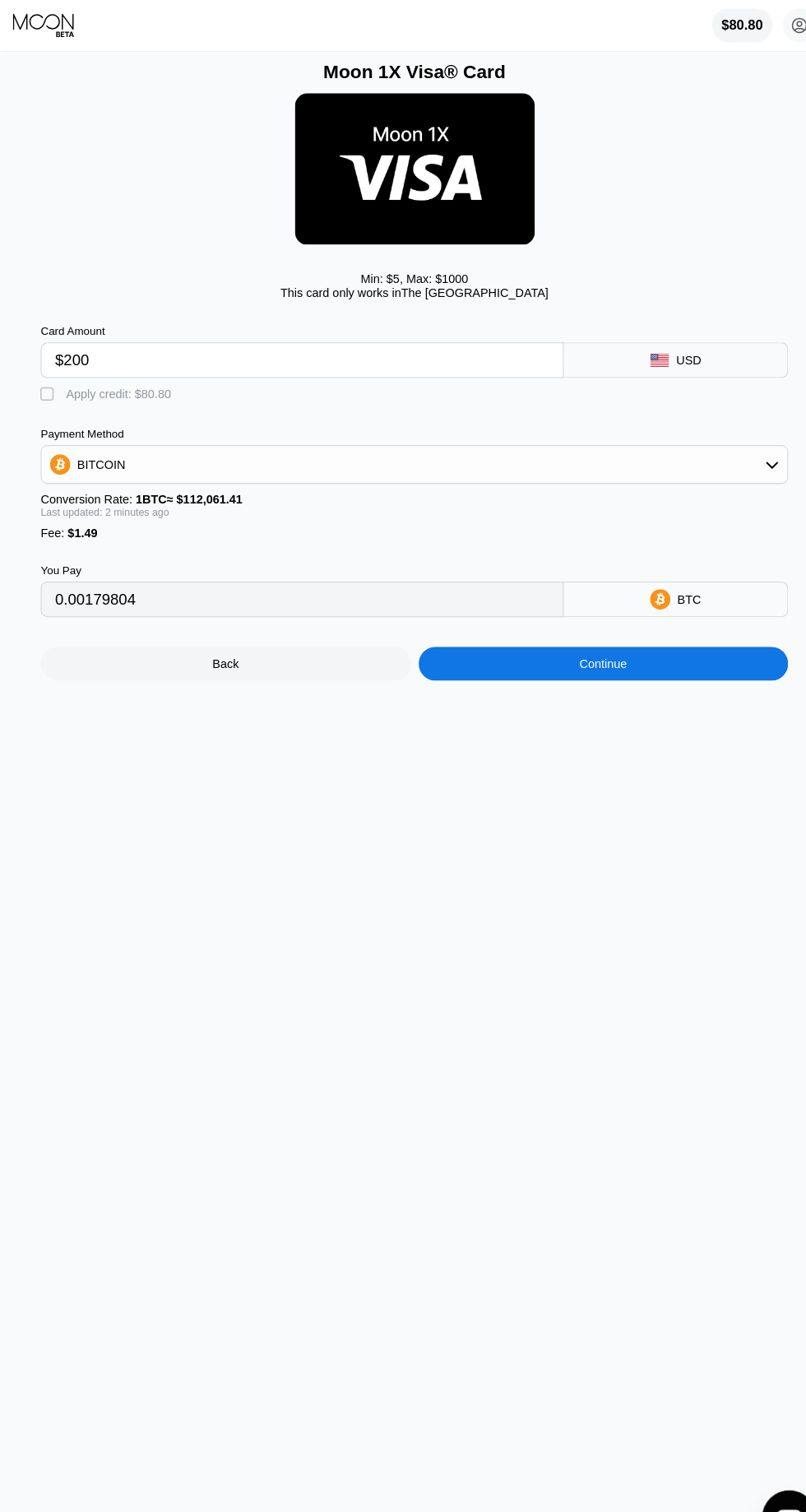
click at [684, 458] on div "BITCOIN" at bounding box center [403, 451] width 724 height 33
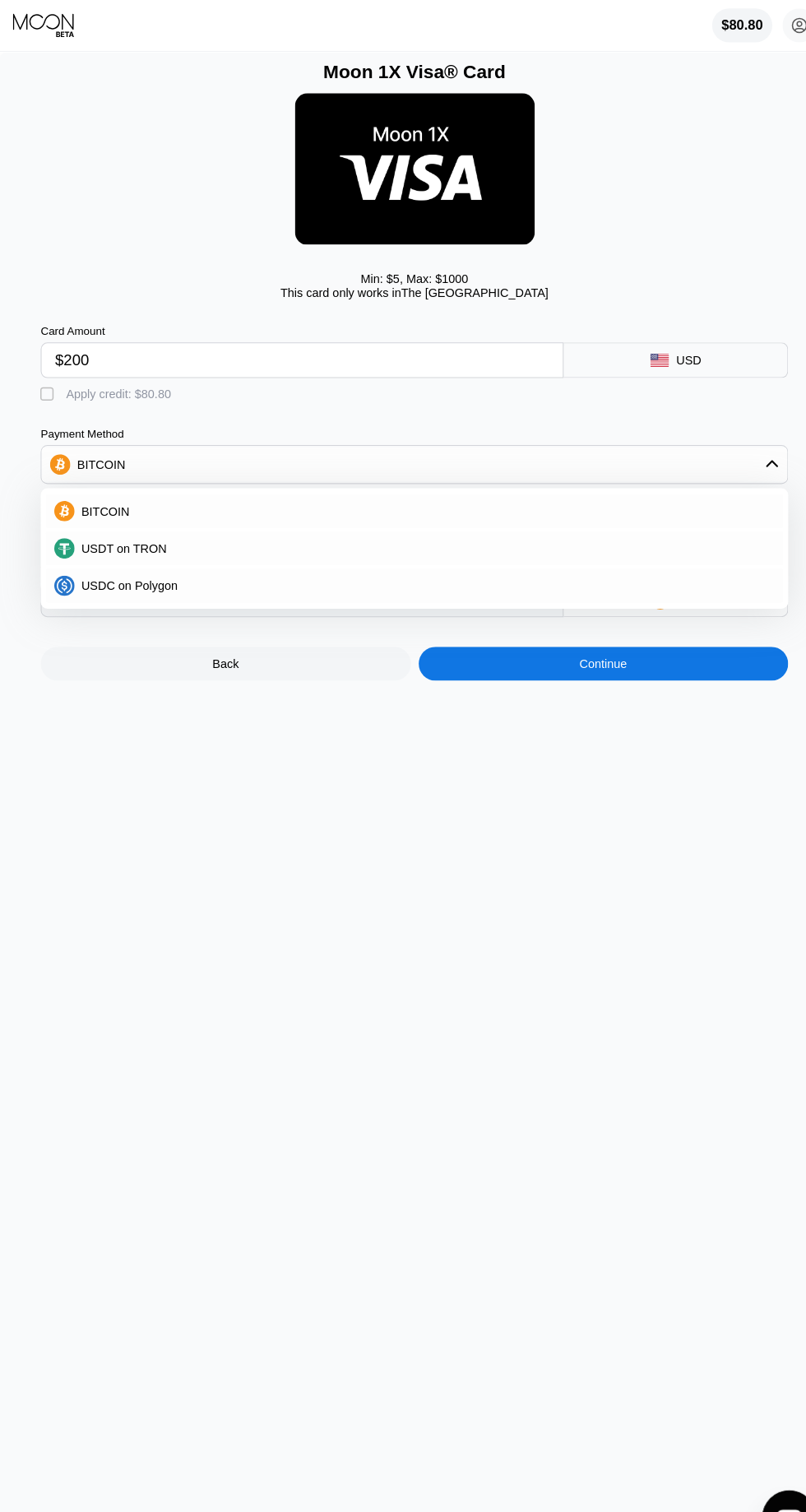
click at [231, 567] on div "USDC on Polygon" at bounding box center [413, 569] width 679 height 14
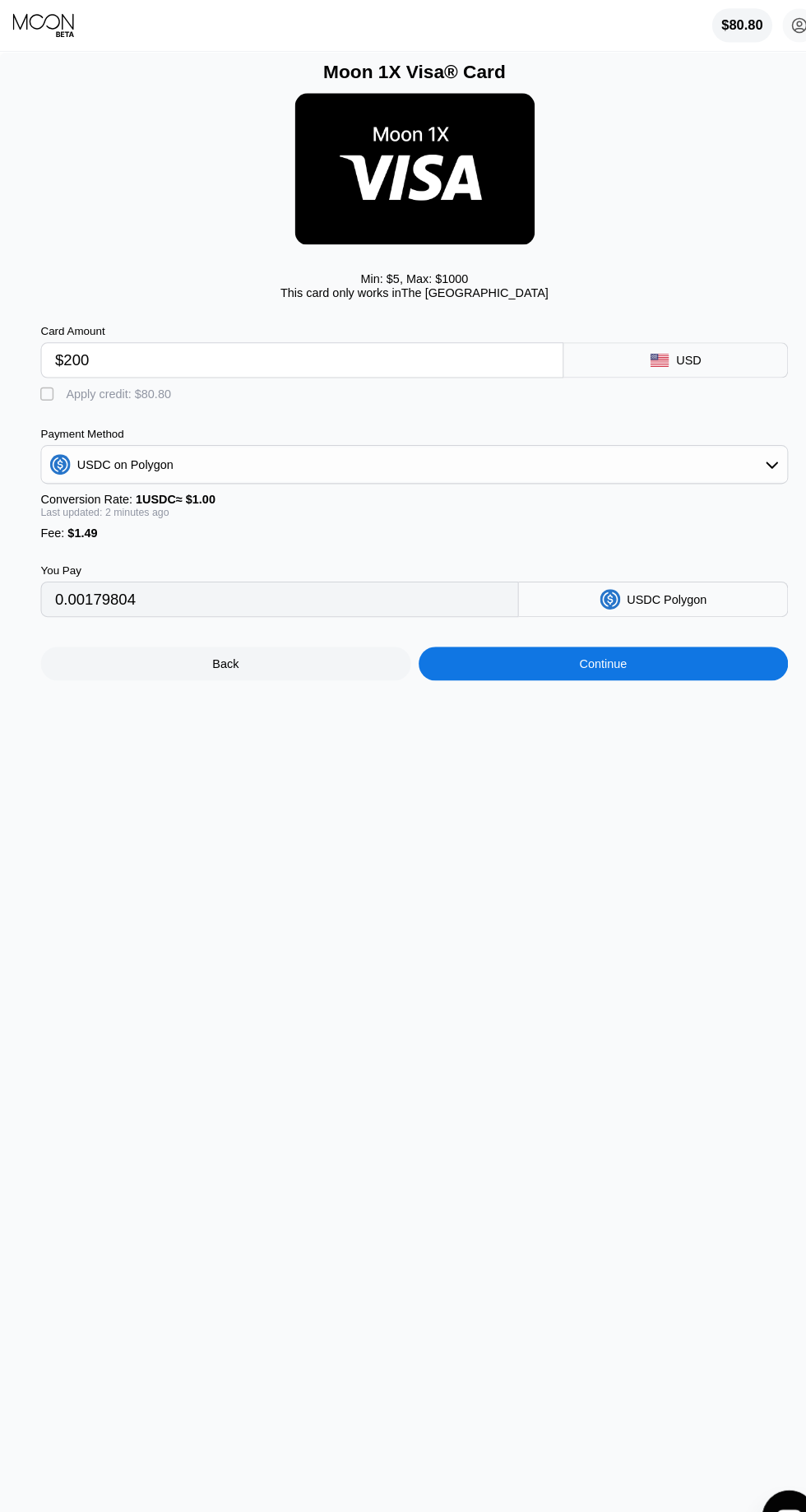
type input "201.49000000"
click at [32, 21] on icon at bounding box center [44, 24] width 62 height 24
